Goal: Task Accomplishment & Management: Manage account settings

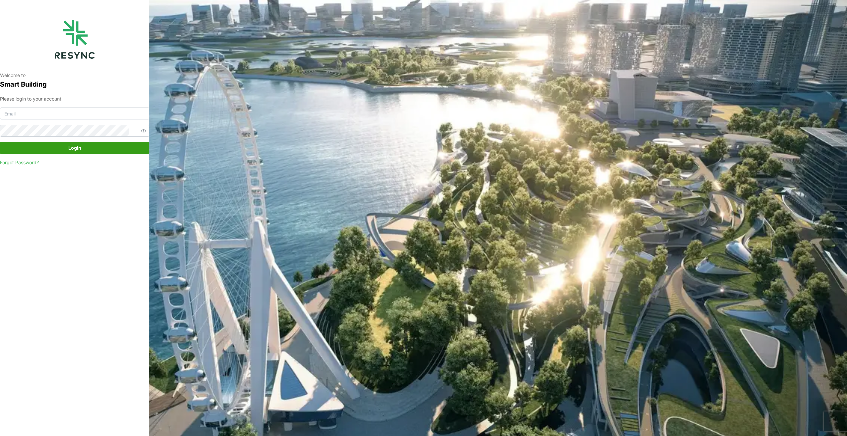
click at [46, 107] on div "Please login to your account Login Forgot Password?" at bounding box center [74, 130] width 149 height 71
click at [46, 116] on input at bounding box center [74, 113] width 149 height 12
type input "oo.han.nay@aumovio.com"
click at [0, 142] on button "Login" at bounding box center [74, 148] width 149 height 12
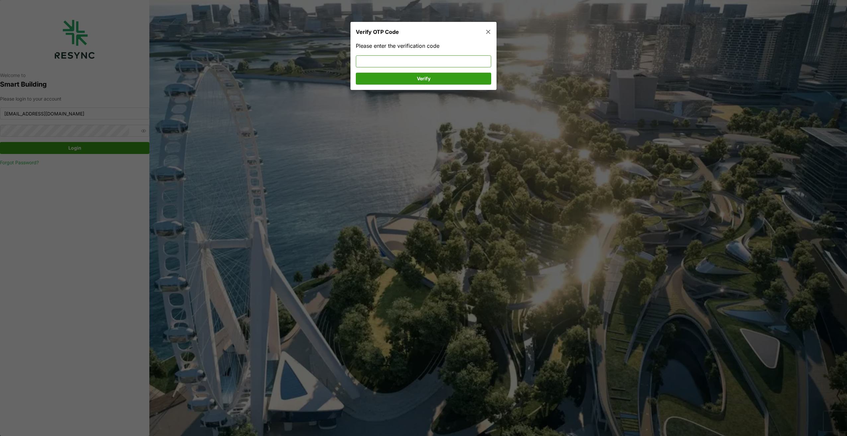
click at [403, 66] on input at bounding box center [423, 61] width 135 height 12
click at [394, 76] on span "Verify" at bounding box center [423, 78] width 123 height 11
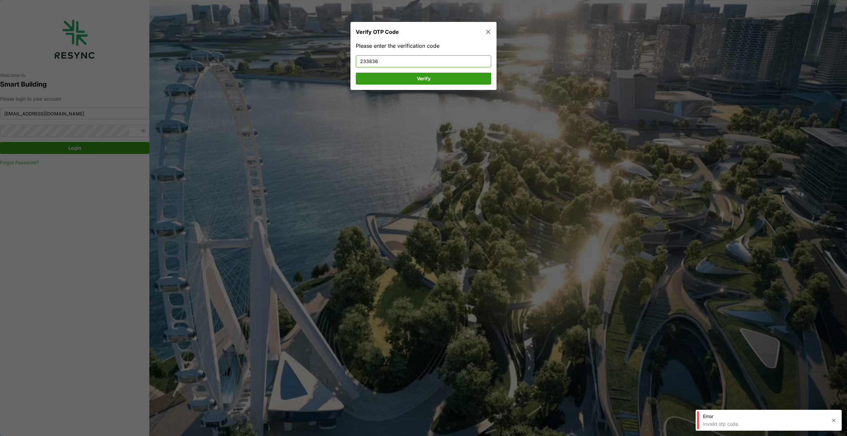
drag, startPoint x: 398, startPoint y: 60, endPoint x: 190, endPoint y: 103, distance: 212.0
click at [190, 436] on div "Verify OTP Code Please enter the verification code 233836 Verify" at bounding box center [423, 436] width 847 height 0
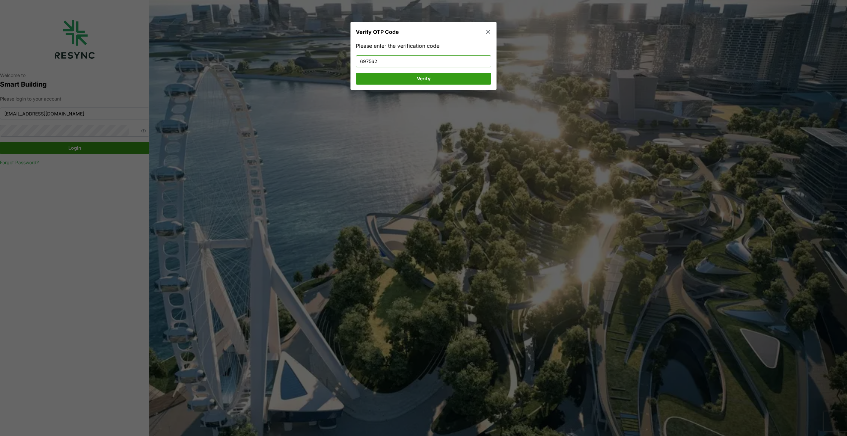
type input "697562"
click at [410, 78] on span "Verify" at bounding box center [423, 78] width 123 height 11
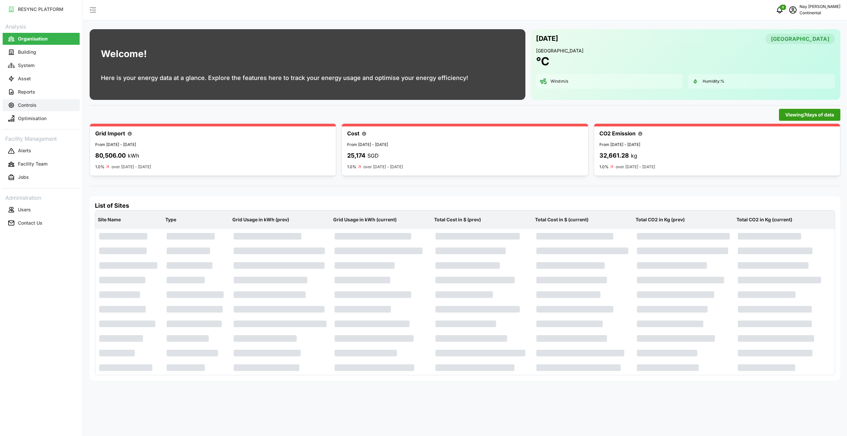
click at [39, 101] on button "Controls" at bounding box center [41, 105] width 77 height 12
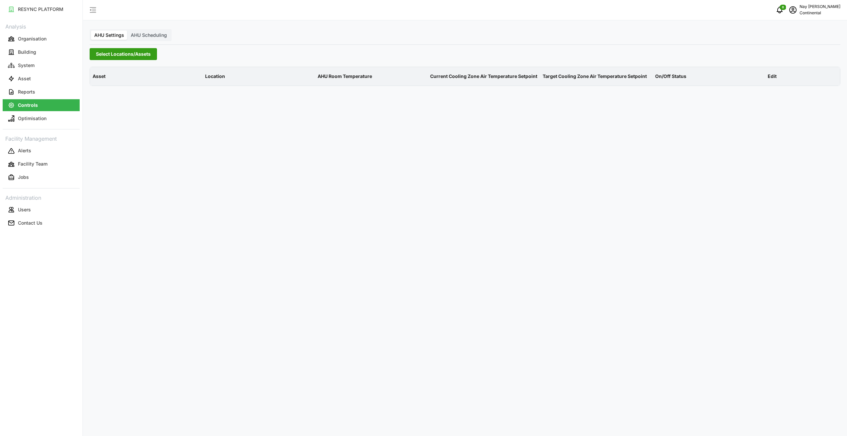
click at [157, 34] on span "AHU Scheduling" at bounding box center [149, 35] width 36 height 6
click at [127, 31] on input "AHU Scheduling" at bounding box center [127, 31] width 0 height 0
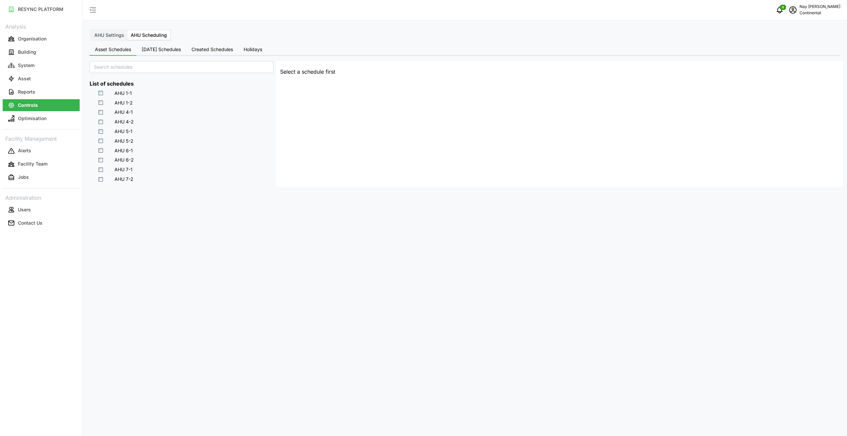
click at [159, 49] on span "[DATE] Schedules" at bounding box center [161, 49] width 39 height 5
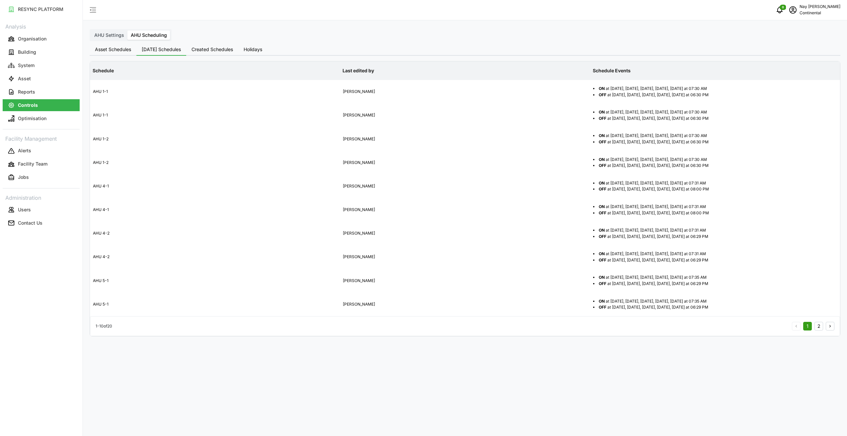
click at [217, 47] on span "Created Schedules" at bounding box center [211, 49] width 41 height 5
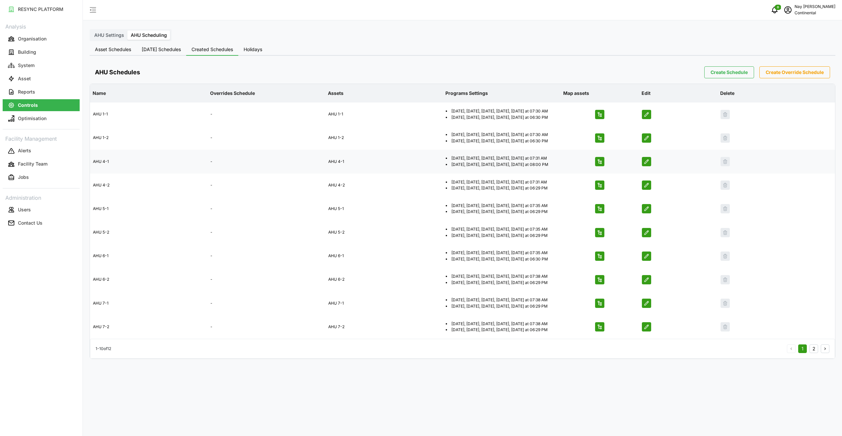
click at [600, 164] on icon "button" at bounding box center [599, 161] width 4 height 4
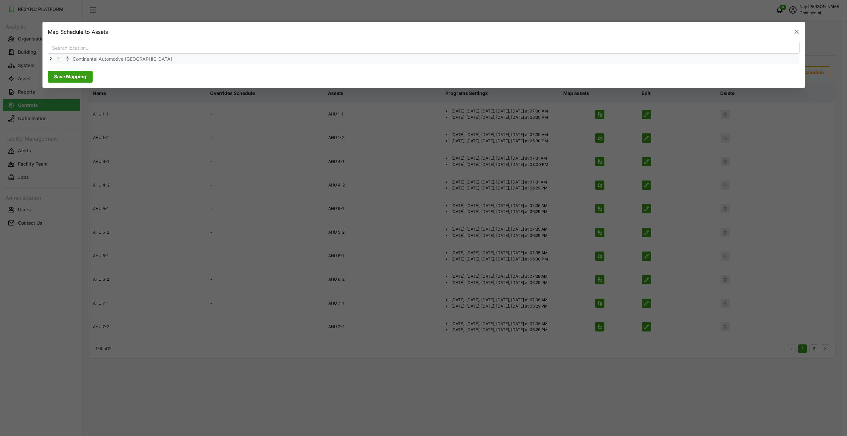
click at [50, 58] on icon at bounding box center [50, 58] width 5 height 5
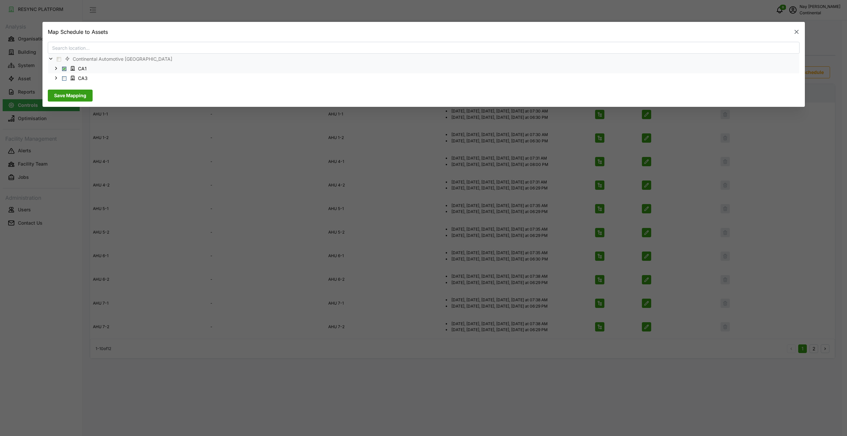
click at [55, 68] on icon at bounding box center [55, 68] width 5 height 5
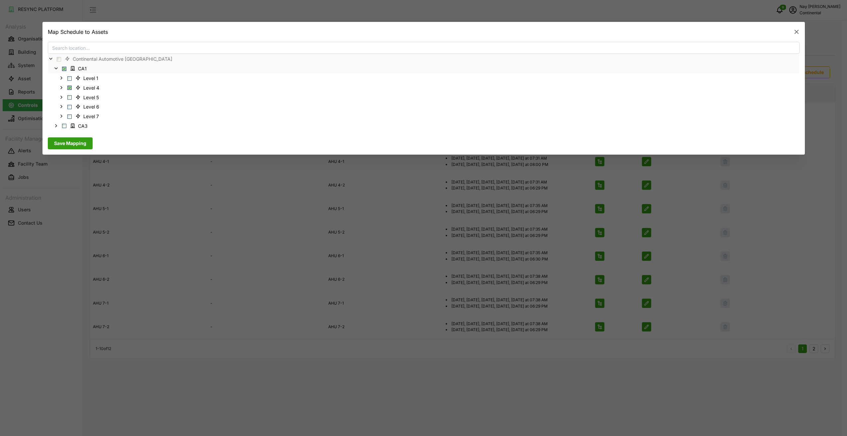
click at [796, 31] on icon "button" at bounding box center [796, 32] width 4 height 4
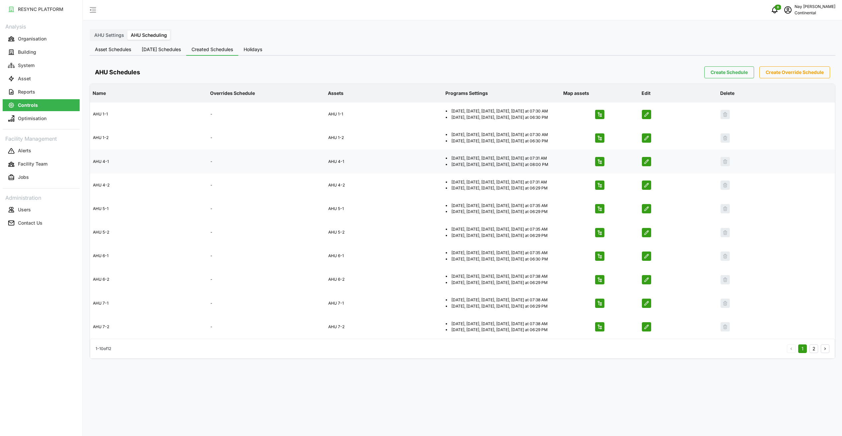
click at [645, 164] on icon "button" at bounding box center [646, 161] width 5 height 5
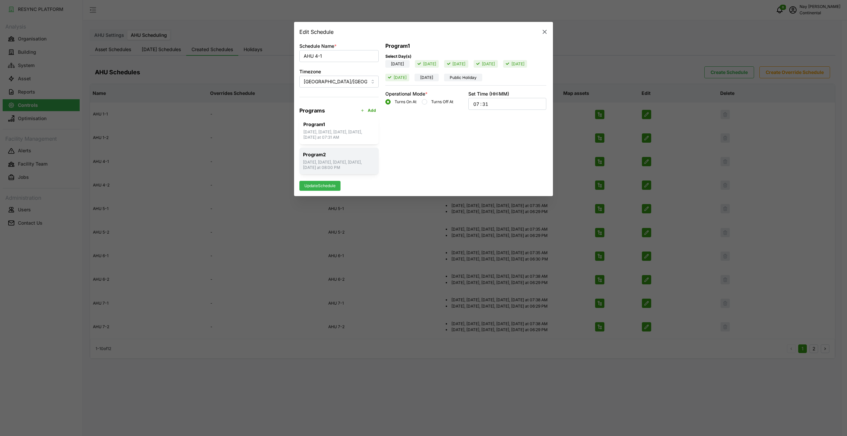
click at [339, 165] on p "[DATE], [DATE], [DATE], [DATE], [DATE] at 08:00 PM" at bounding box center [339, 164] width 72 height 11
click at [477, 104] on input "01" at bounding box center [475, 105] width 7 height 7
type input "01"
click at [485, 106] on input "02" at bounding box center [484, 105] width 7 height 7
type input "02"
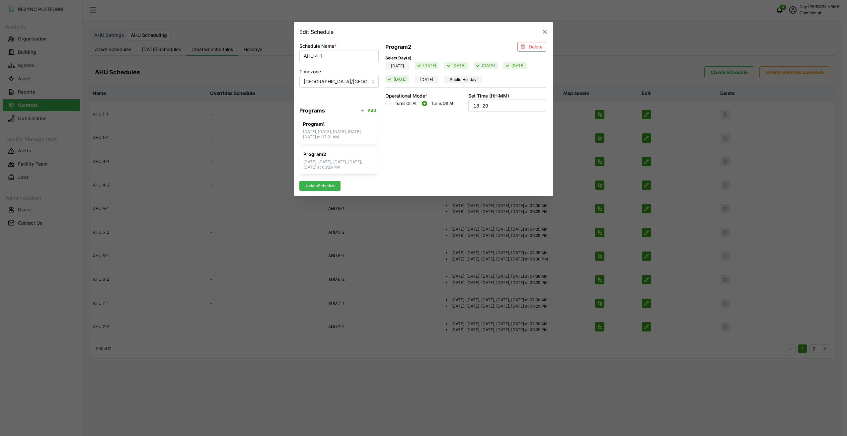
click at [331, 184] on span "Update Schedule" at bounding box center [319, 185] width 31 height 9
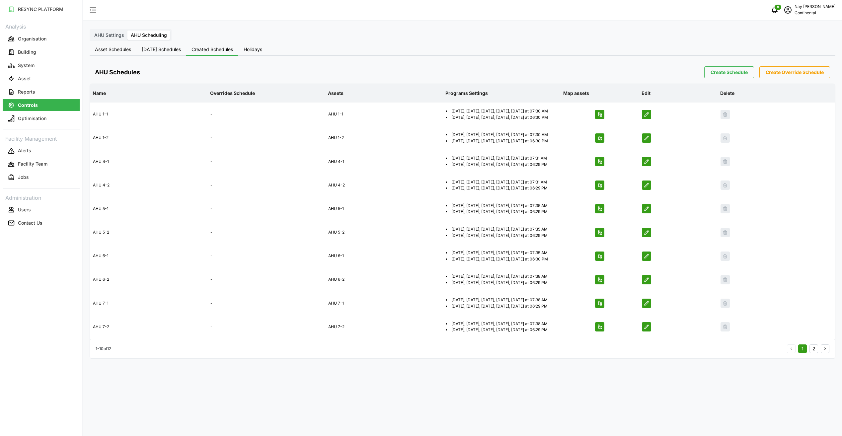
click at [31, 105] on p "Controls" at bounding box center [28, 105] width 20 height 7
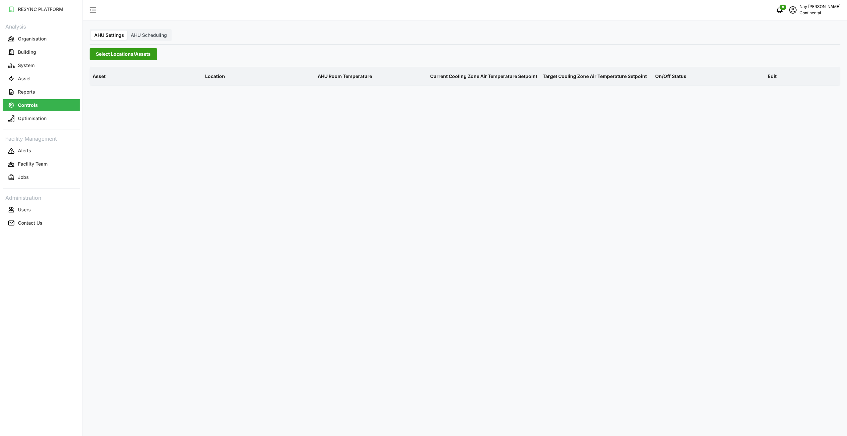
click at [140, 51] on span "Select Locations/Assets" at bounding box center [123, 53] width 55 height 11
click at [100, 83] on icon at bounding box center [98, 83] width 5 height 5
click at [114, 93] on div "CA1" at bounding box center [160, 94] width 129 height 10
click at [113, 95] on span "Select CA1" at bounding box center [111, 94] width 4 height 4
click at [452, 33] on div "AHU Settings AHU Scheduling Select Locations/Assets Asset Location AHU Room Tem…" at bounding box center [465, 218] width 764 height 436
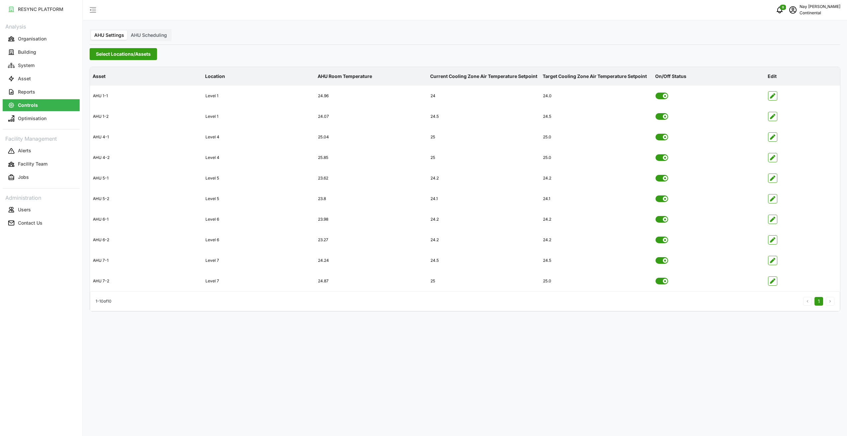
click at [694, 35] on div "AHU Settings AHU Scheduling Select Locations/Assets Asset Location AHU Room Tem…" at bounding box center [465, 218] width 764 height 436
